Goal: Find specific fact: Find specific fact

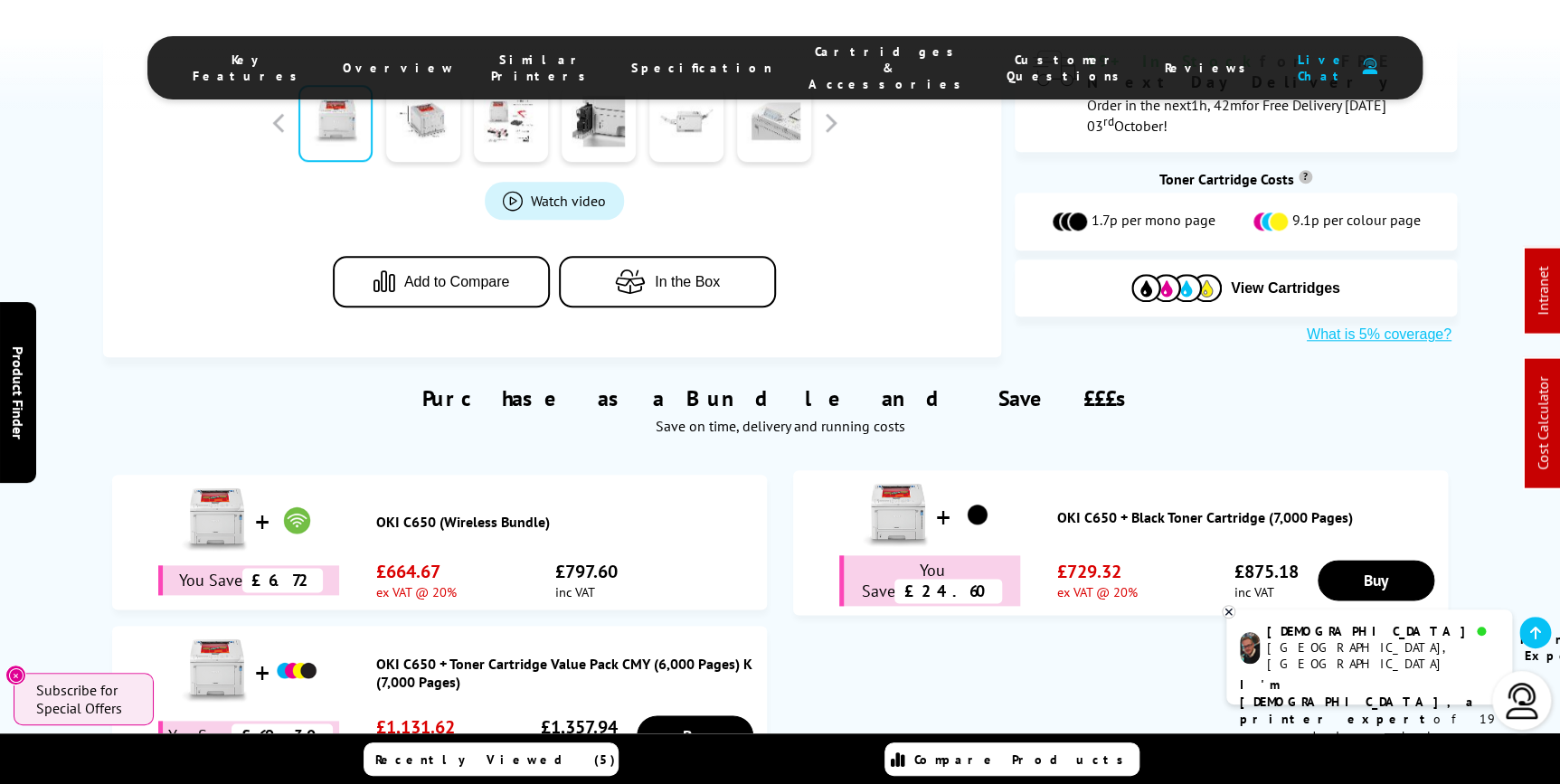
click at [828, 64] on span "Cartridges & Accessories" at bounding box center [890, 67] width 162 height 49
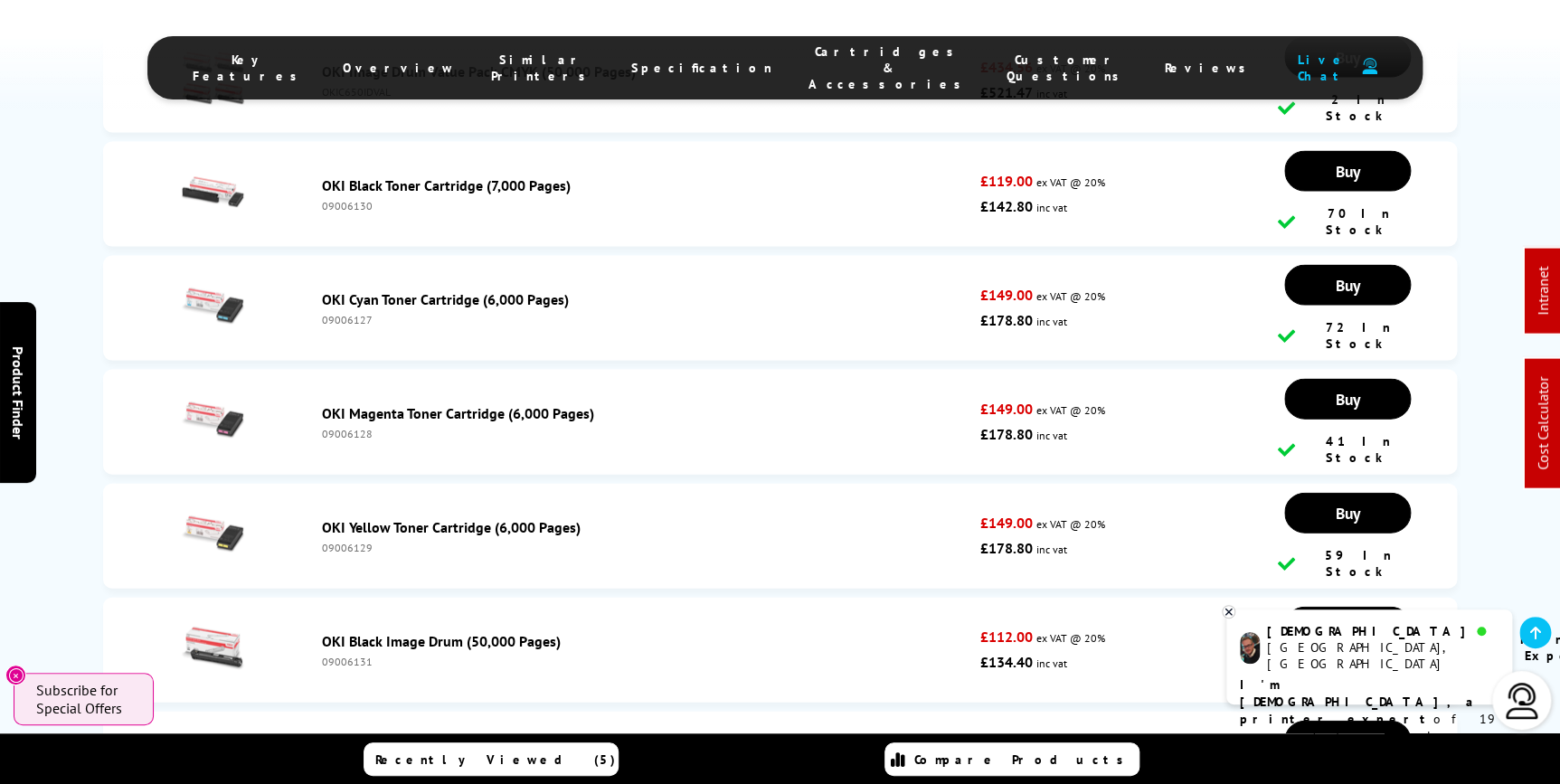
scroll to position [5255, 0]
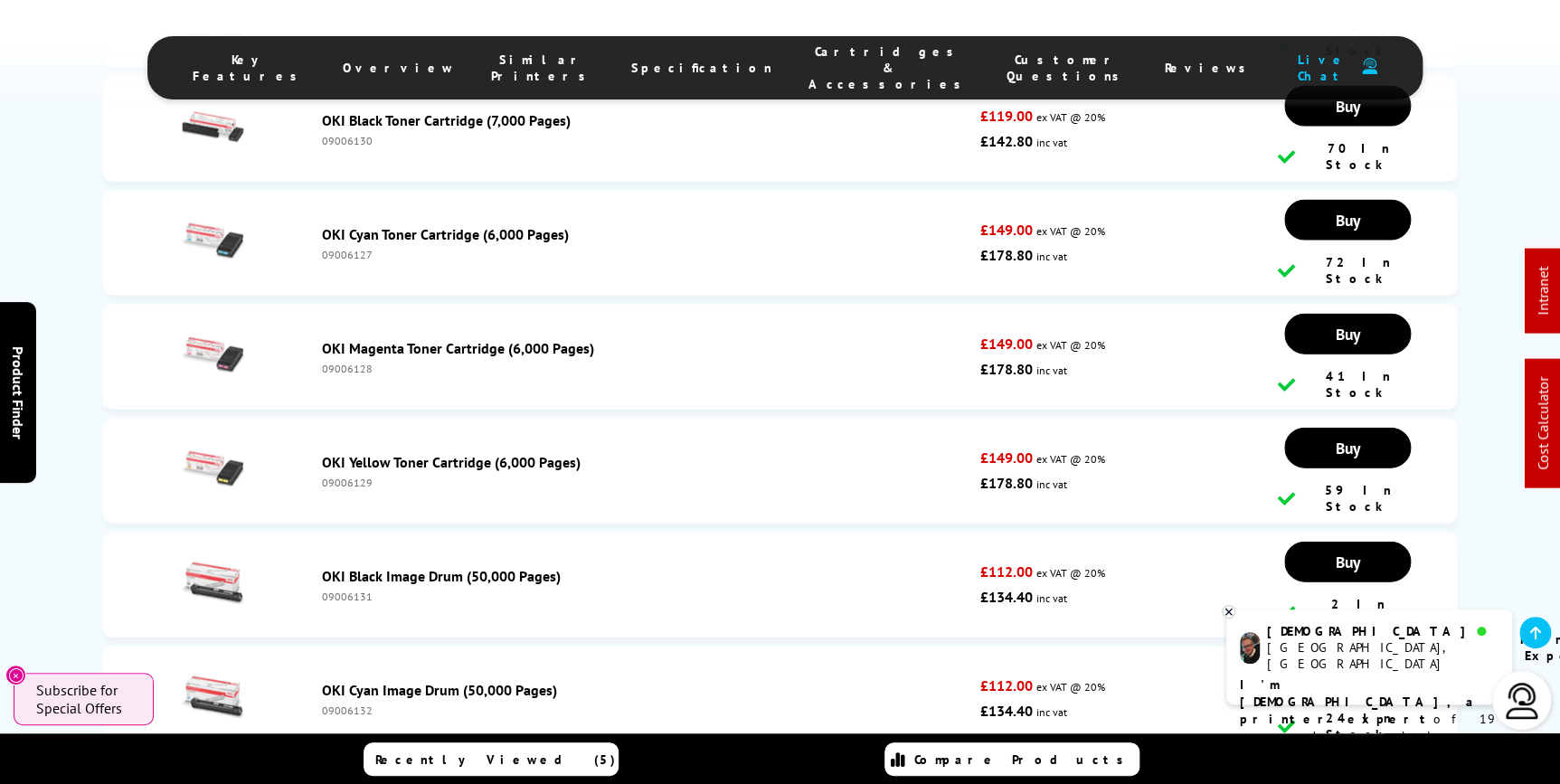
click at [336, 590] on div "09006131" at bounding box center [647, 597] width 650 height 14
copy div "09006131"
